Goal: Information Seeking & Learning: Learn about a topic

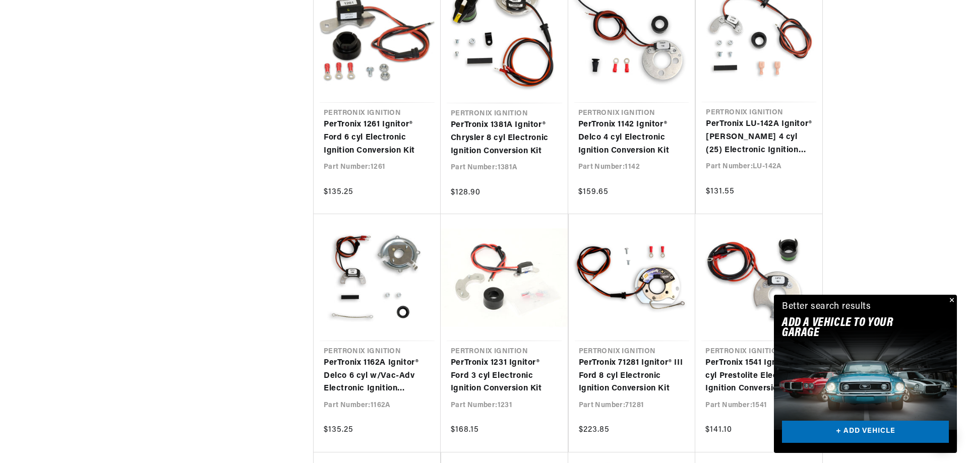
scroll to position [1109, 0]
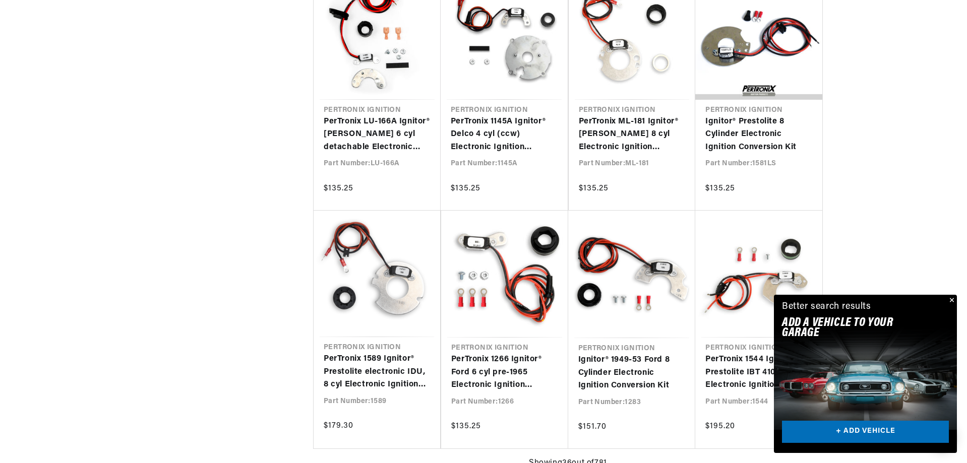
scroll to position [1966, 0]
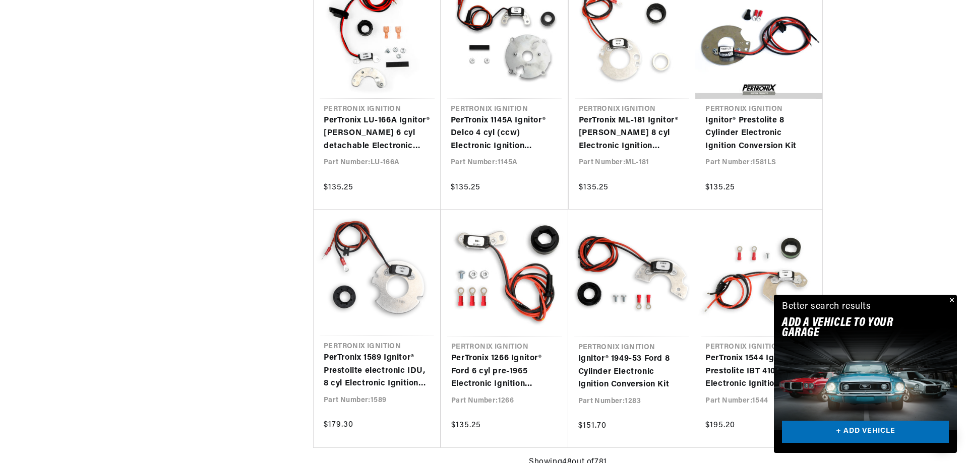
scroll to position [2168, 0]
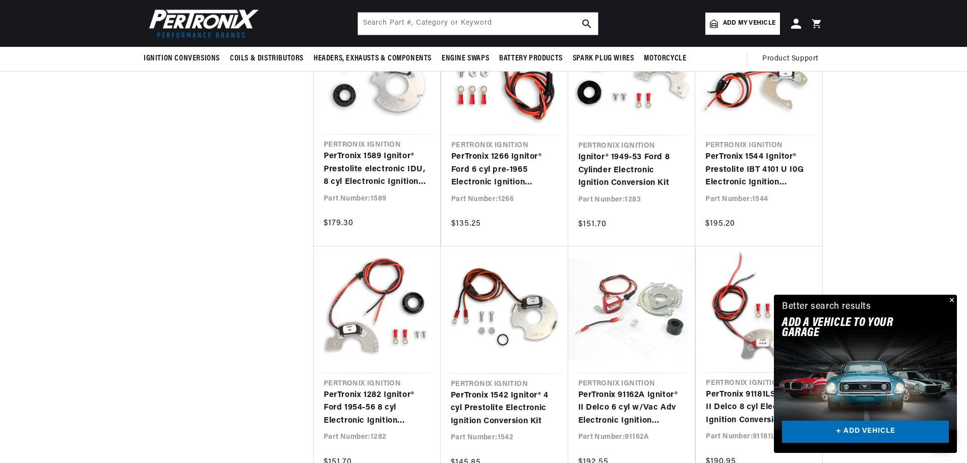
click at [952, 299] on button "Close" at bounding box center [951, 301] width 12 height 12
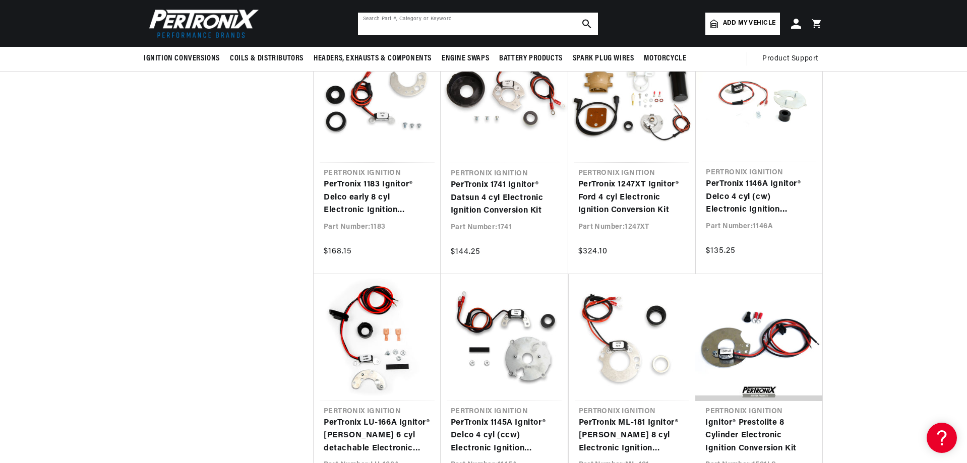
click at [401, 16] on input "text" at bounding box center [478, 24] width 240 height 22
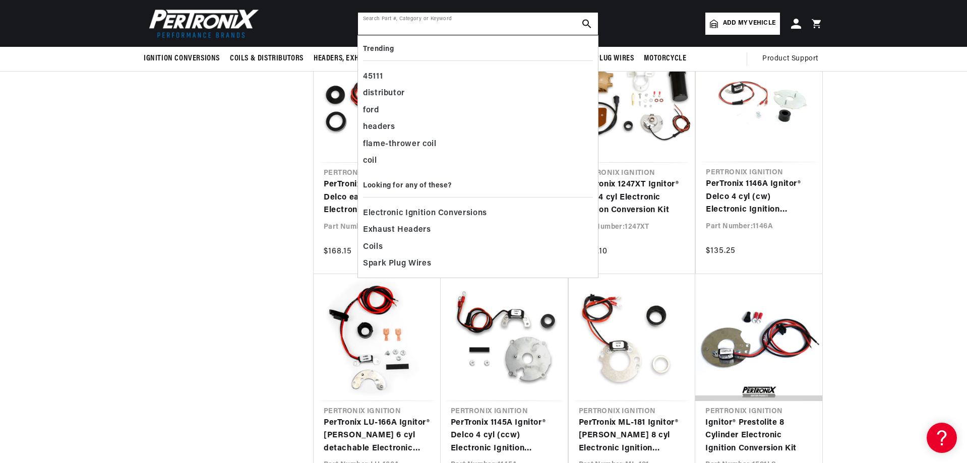
type input "1"
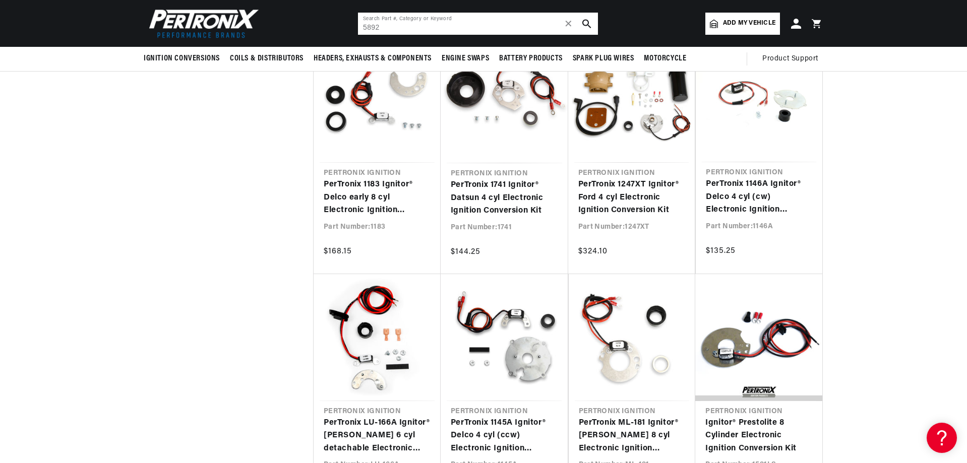
type input "5892"
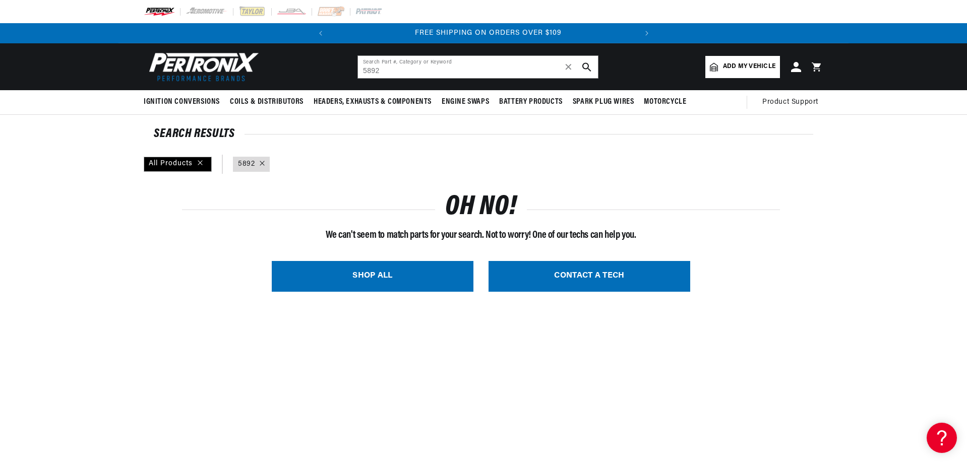
scroll to position [0, 306]
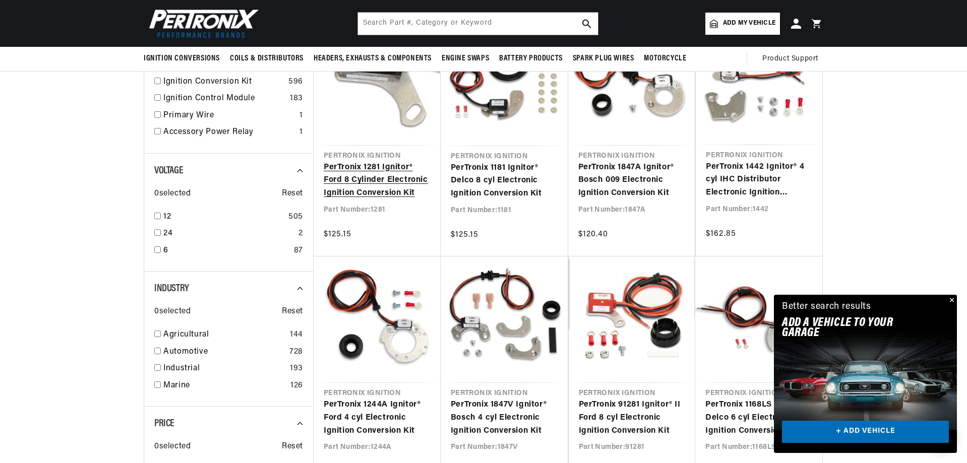
scroll to position [151, 0]
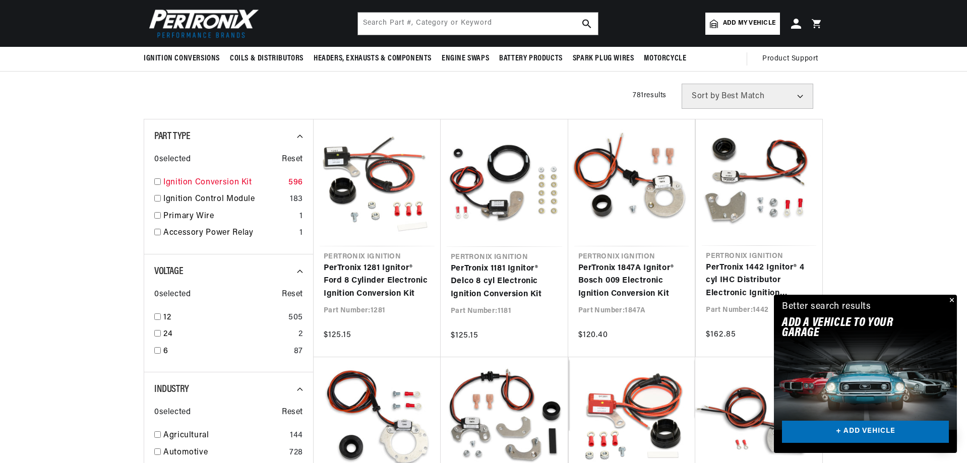
click at [159, 181] on input "checkbox" at bounding box center [157, 181] width 7 height 7
checkbox input "true"
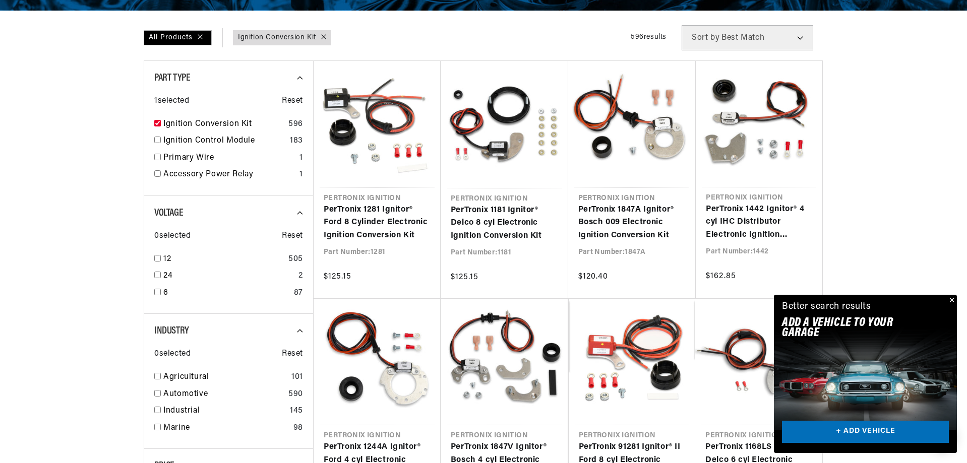
scroll to position [302, 0]
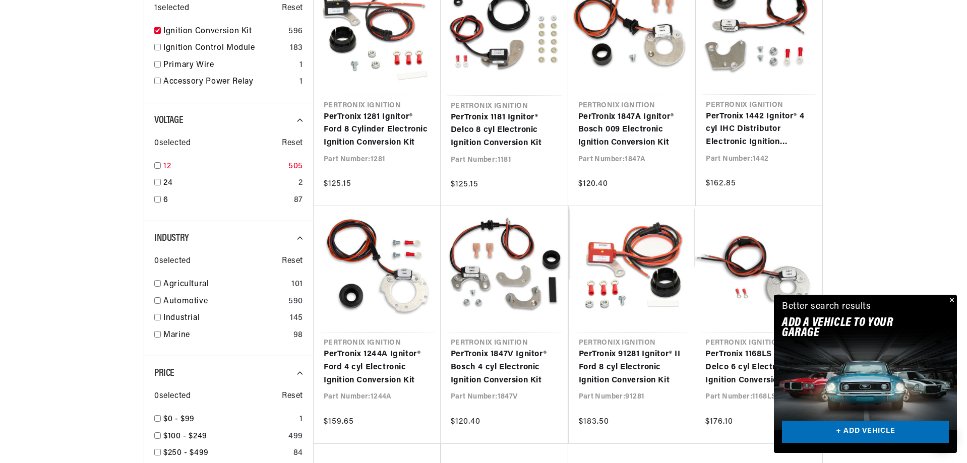
click at [155, 165] on input "checkbox" at bounding box center [157, 165] width 7 height 7
checkbox input "true"
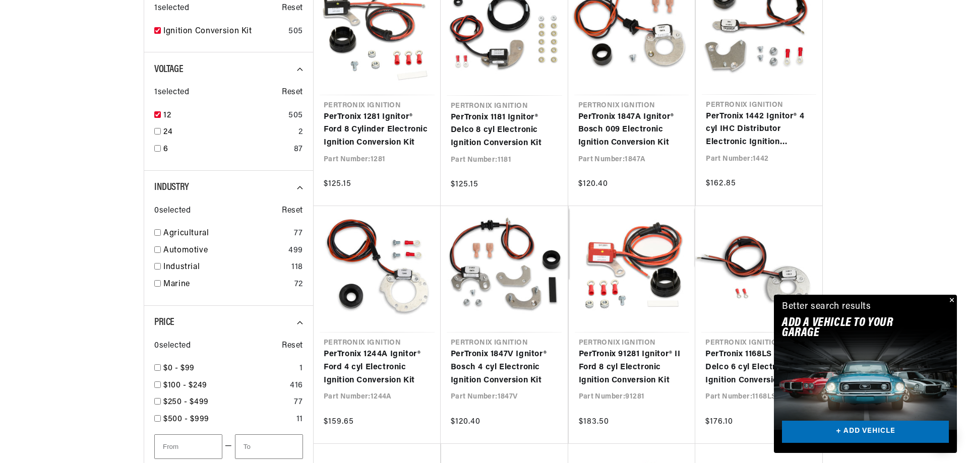
scroll to position [454, 0]
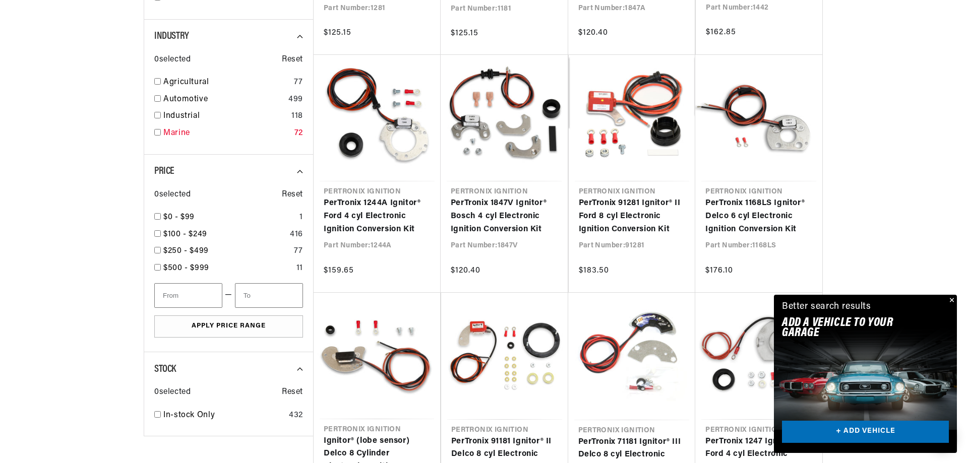
click at [157, 137] on div "Marine 72" at bounding box center [228, 135] width 149 height 17
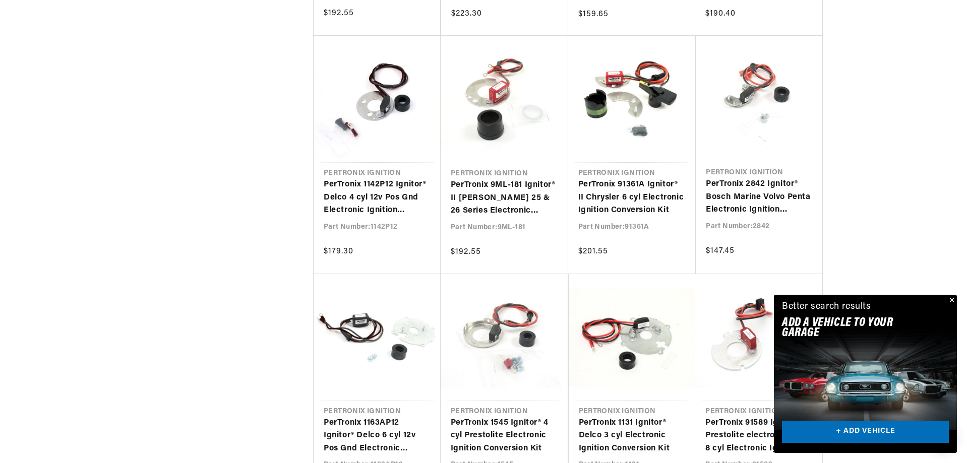
scroll to position [1865, 0]
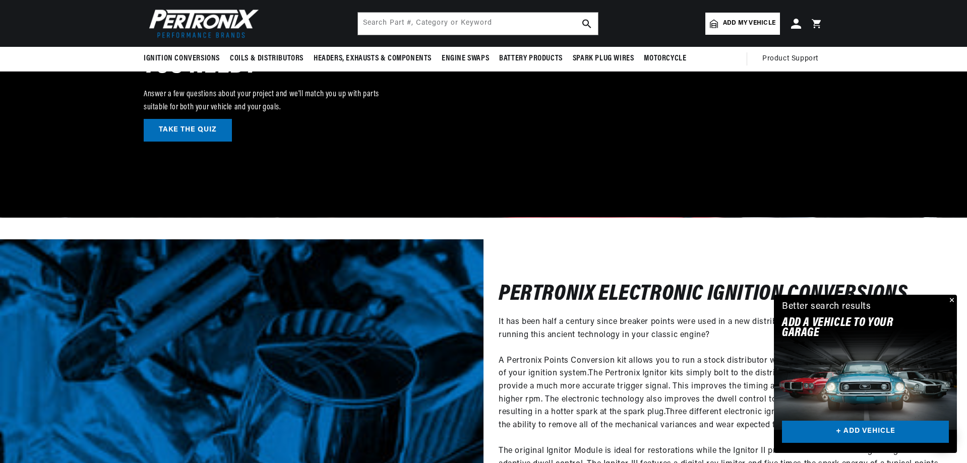
checkbox input "false"
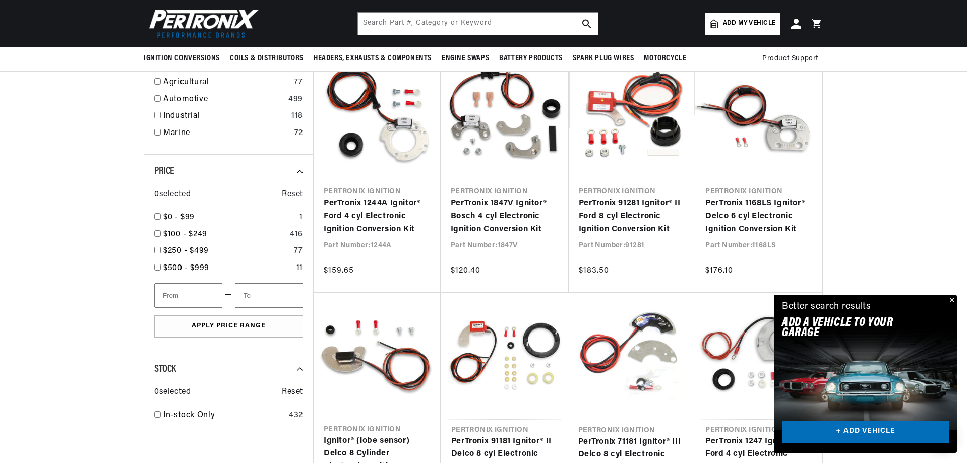
checkbox input "false"
